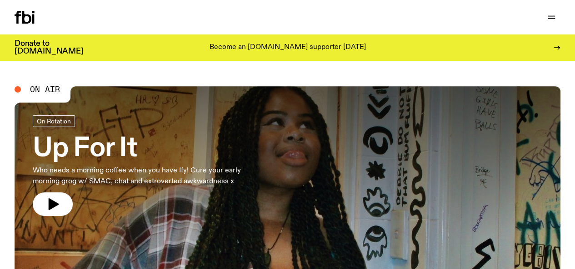
click at [100, 143] on h3 "Up For It" at bounding box center [149, 148] width 233 height 25
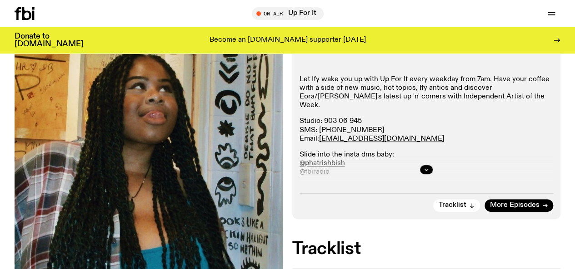
scroll to position [153, 0]
click at [428, 174] on button "button" at bounding box center [426, 169] width 13 height 9
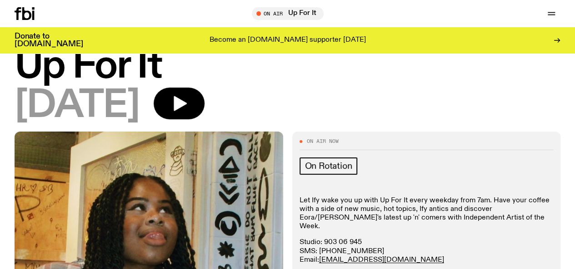
scroll to position [30, 0]
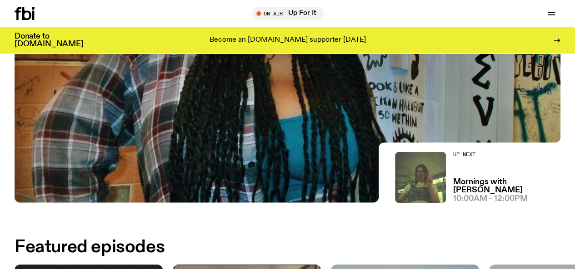
scroll to position [204, 0]
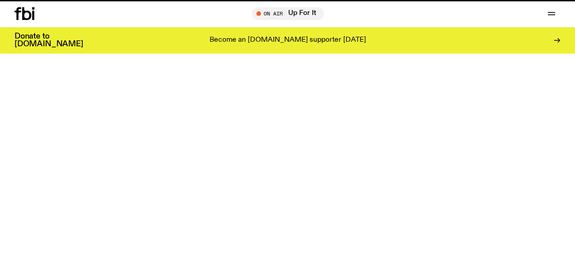
scroll to position [30, 0]
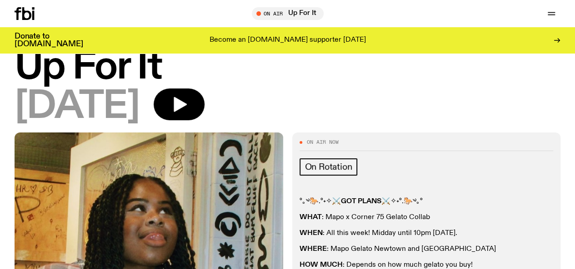
click at [0, 0] on link "Schedule" at bounding box center [0, 0] width 0 height 0
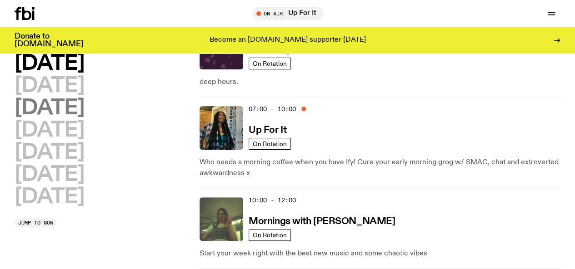
click at [51, 107] on h2 "[DATE]" at bounding box center [50, 108] width 70 height 20
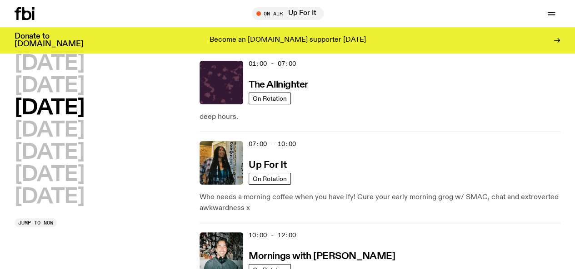
scroll to position [25, 0]
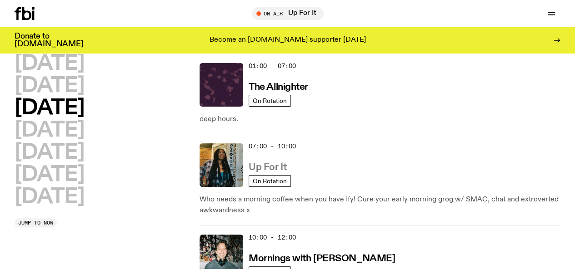
click at [266, 163] on h3 "Up For It" at bounding box center [267, 168] width 38 height 10
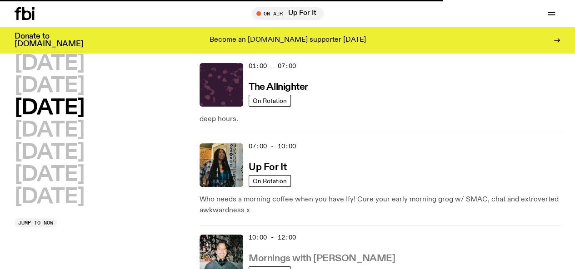
click at [349, 254] on h3 "Mornings with [PERSON_NAME]" at bounding box center [321, 259] width 146 height 10
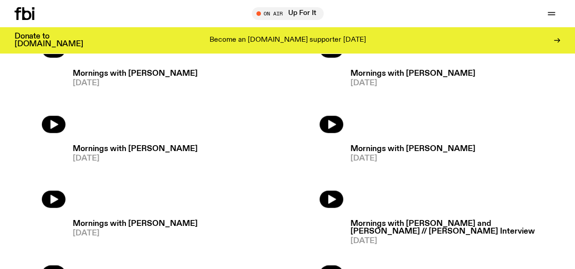
scroll to position [346, 0]
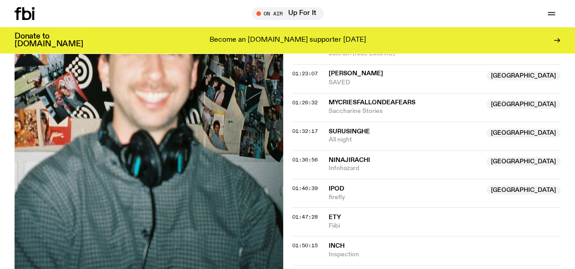
scroll to position [779, 0]
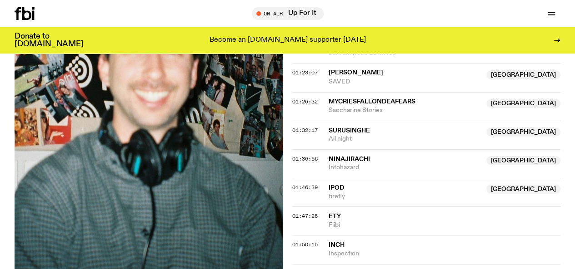
click at [19, 14] on div "Schedule Explore Read Volunteer Newsletter On Air Up For It Tune in live On Air…" at bounding box center [287, 13] width 575 height 27
click at [19, 14] on icon at bounding box center [25, 13] width 20 height 13
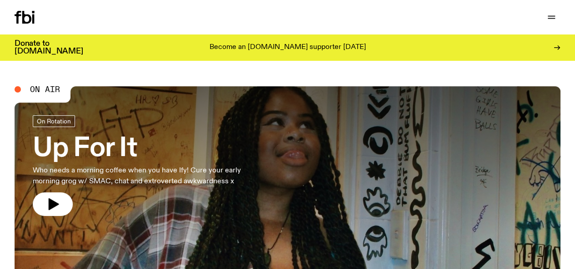
click at [121, 139] on h3 "Up For It" at bounding box center [149, 148] width 233 height 25
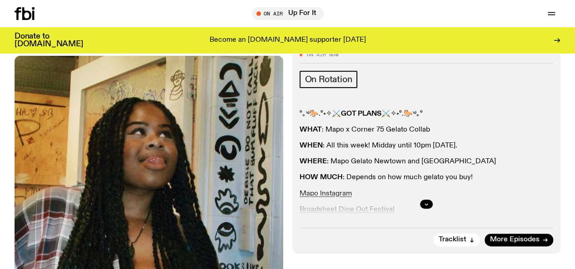
scroll to position [208, 0]
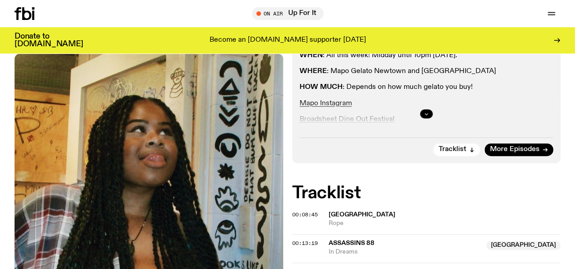
click at [427, 119] on button "button" at bounding box center [426, 113] width 13 height 9
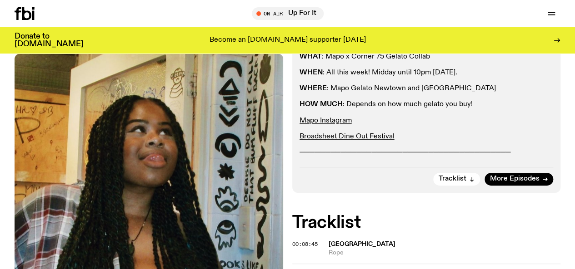
scroll to position [189, 0]
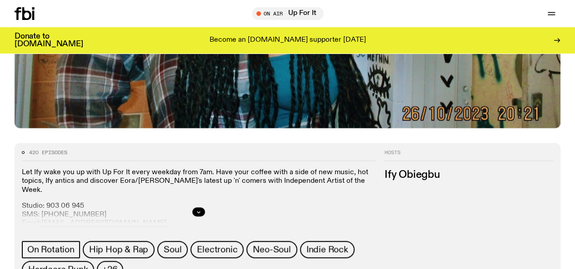
scroll to position [364, 0]
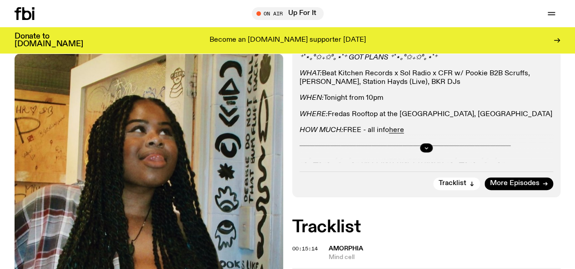
scroll to position [174, 0]
click at [424, 151] on icon "button" at bounding box center [425, 148] width 5 height 5
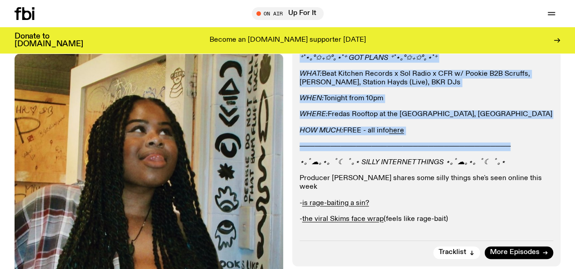
drag, startPoint x: 521, startPoint y: 158, endPoint x: 297, endPoint y: 69, distance: 241.0
click at [297, 69] on div "Aired on 08.08.25 , 7:00am On Rotation ⁺˚⋆｡°✩₊✩°｡⋆˚⁺ GOT PLANS ⁺˚⋆｡°✩₊✩°｡⋆˚⁺ WH…" at bounding box center [426, 127] width 268 height 277
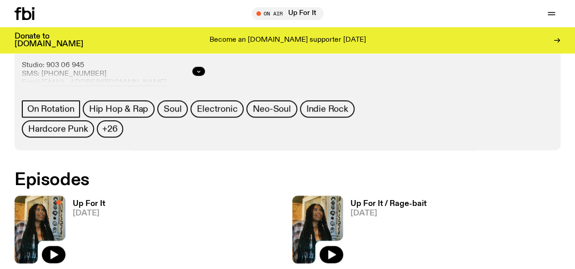
scroll to position [446, 0]
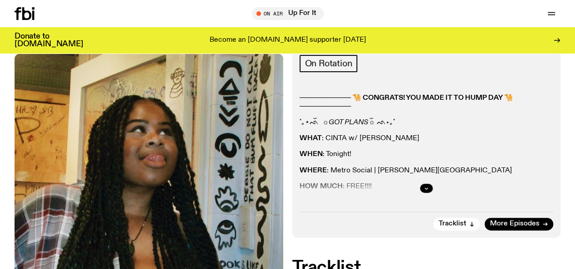
scroll to position [157, 0]
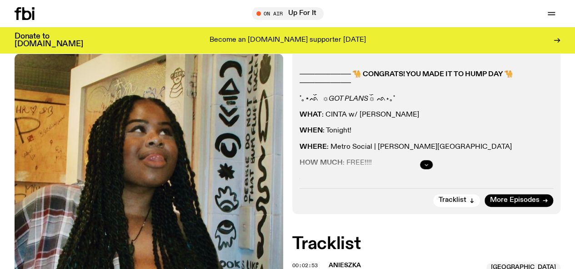
click at [427, 168] on icon "button" at bounding box center [425, 164] width 5 height 5
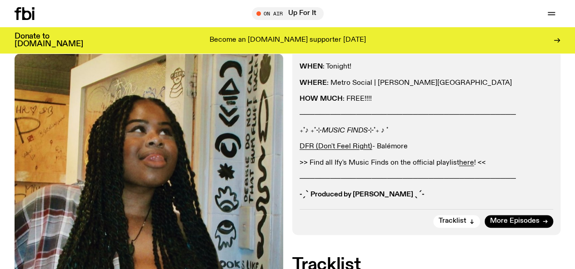
scroll to position [212, 0]
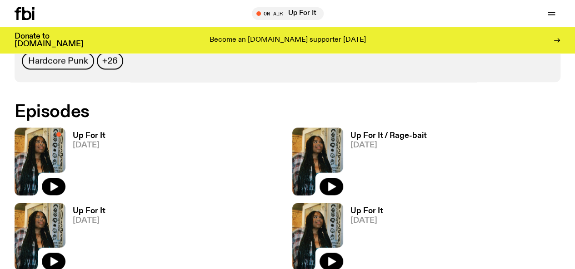
scroll to position [514, 0]
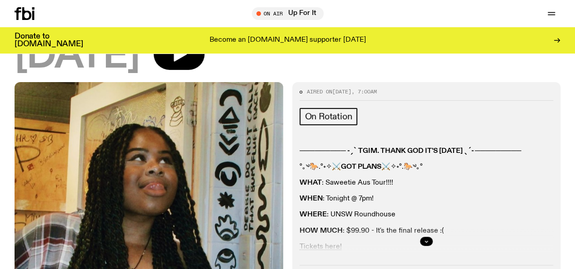
scroll to position [190, 0]
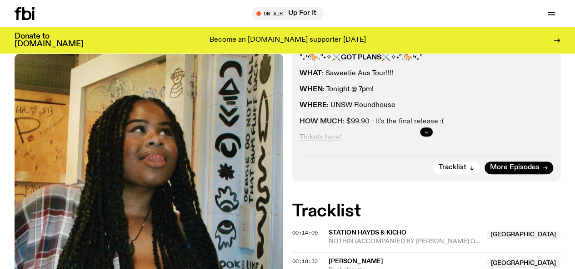
click at [429, 135] on icon "button" at bounding box center [425, 131] width 5 height 5
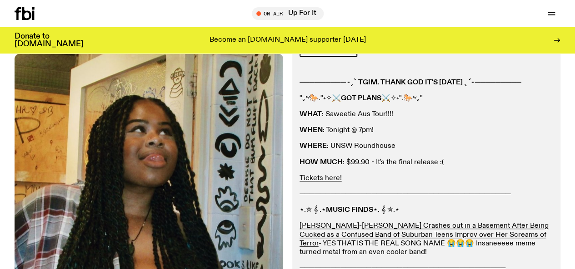
scroll to position [148, 0]
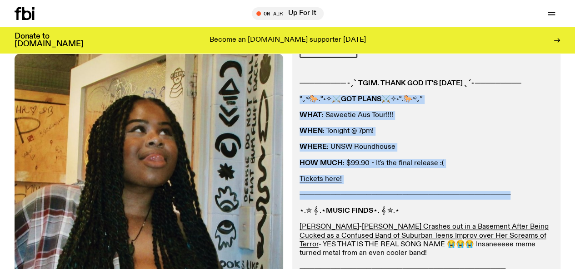
drag, startPoint x: 522, startPoint y: 208, endPoint x: 300, endPoint y: 106, distance: 244.3
click at [300, 106] on div "───────── ˗ˏˋ TGIM. THANK GOD IT'S MONDAY ˎˊ˗ ───────── °｡༄🐎.°˖✧⚔️ GOT PLANS ⚔️…" at bounding box center [426, 176] width 254 height 195
copy div "°｡༄🐎.°˖✧⚔️ GOT PLANS ⚔️✧˖°.🐎༄｡° WHAT : Saweetie Aus Tour!!!! WHEN : Tonight @ 7…"
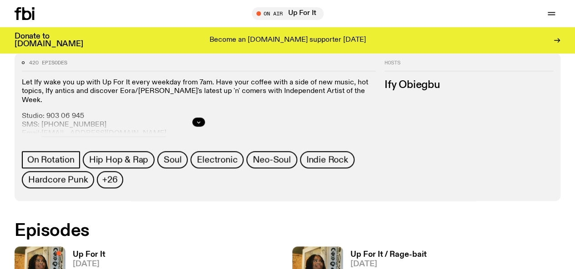
scroll to position [371, 0]
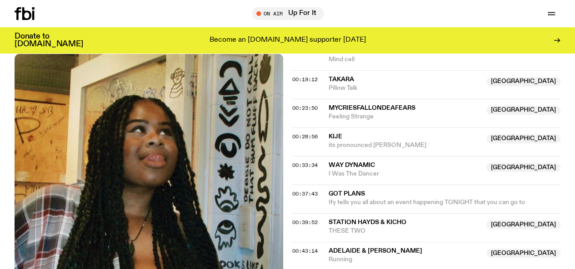
scroll to position [371, 0]
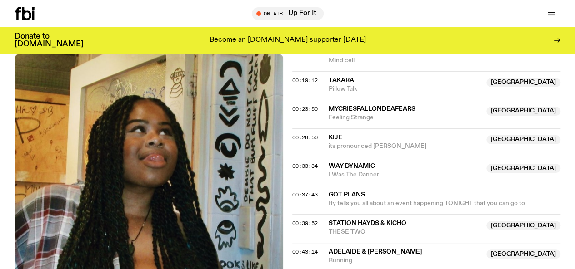
click at [297, 186] on div "00:33:34 Way Dynamic Australia I Was The Dancer Australia" at bounding box center [426, 200] width 268 height 29
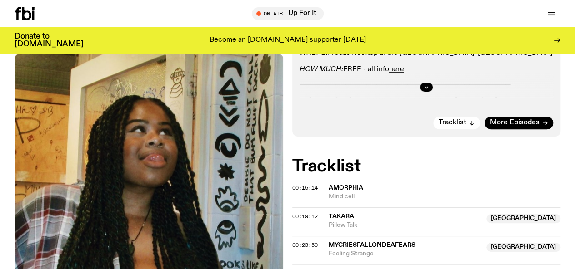
scroll to position [187, 0]
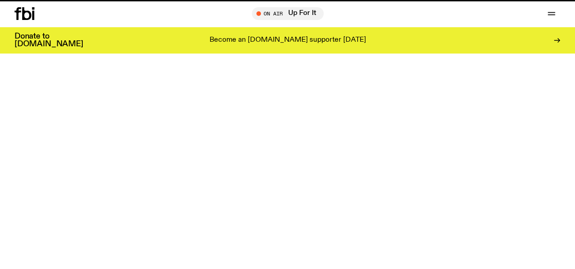
scroll to position [371, 0]
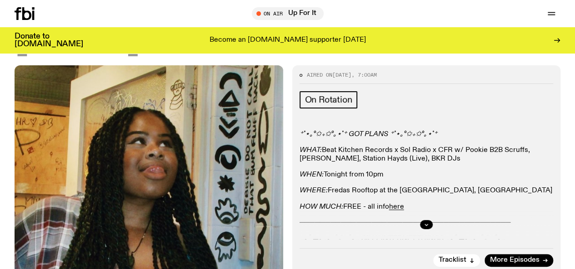
scroll to position [99, 0]
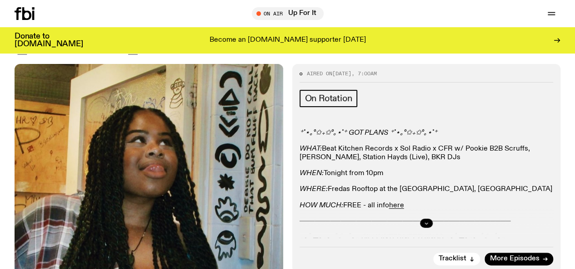
click at [426, 226] on icon "button" at bounding box center [425, 223] width 5 height 5
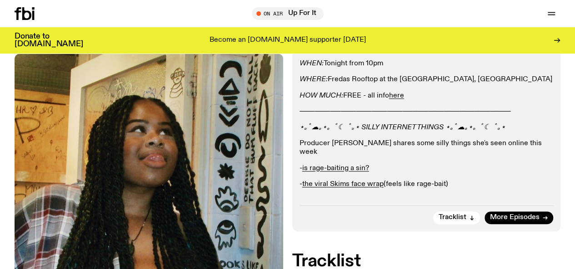
scroll to position [209, 0]
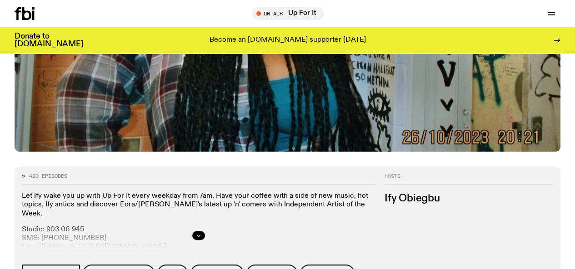
scroll to position [281, 0]
